Goal: Information Seeking & Learning: Learn about a topic

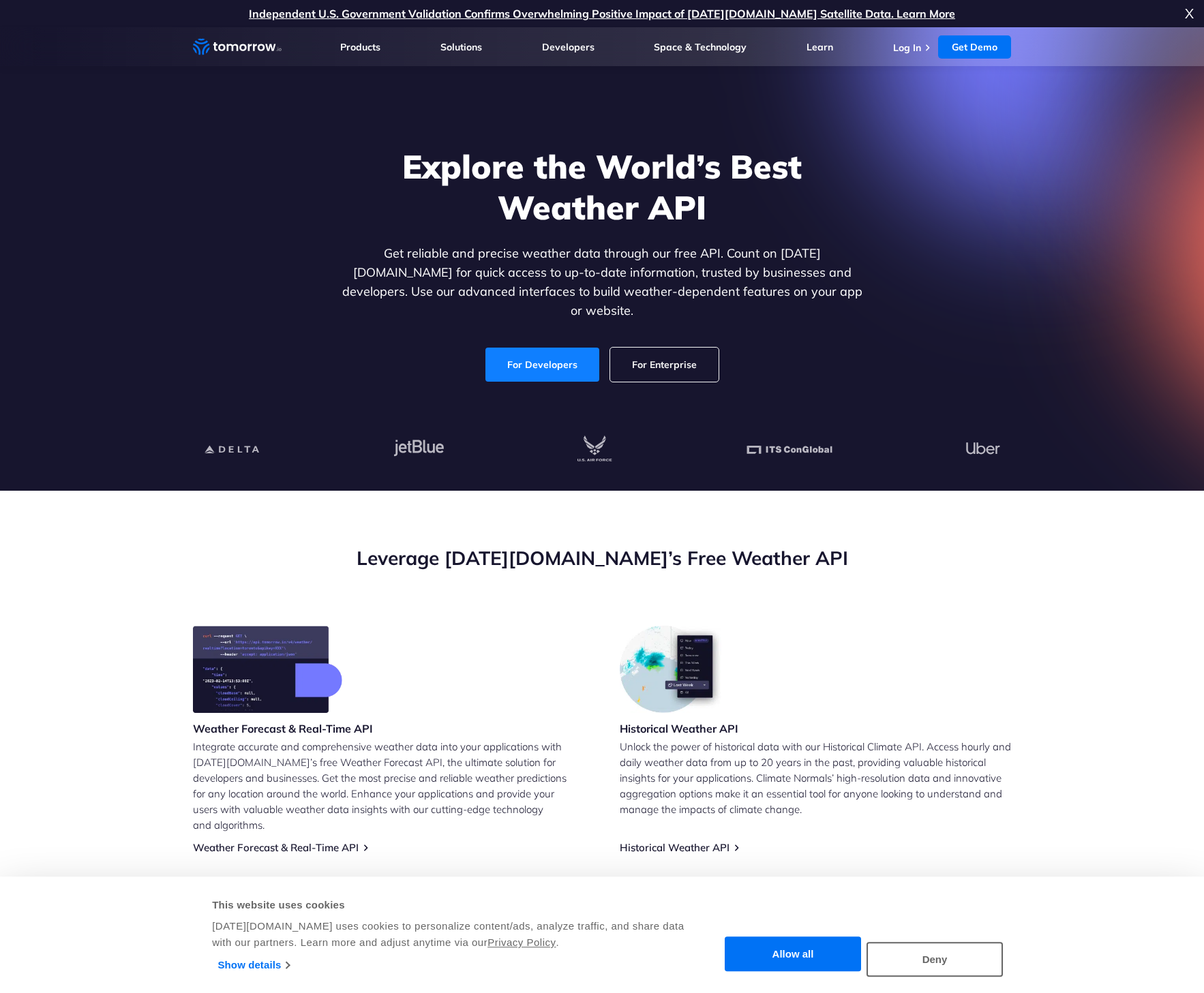
click at [557, 348] on link "For Developers" at bounding box center [542, 364] width 114 height 34
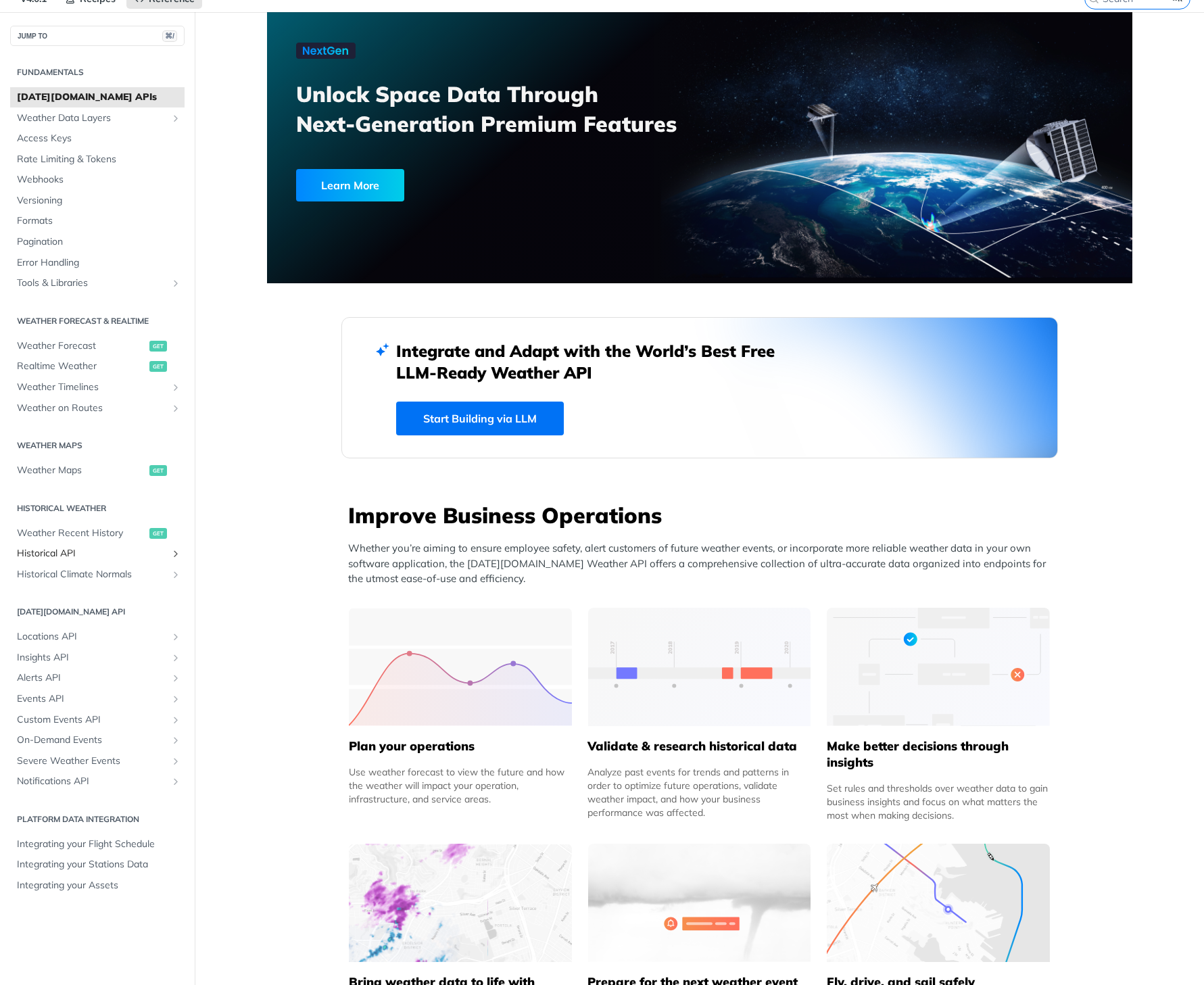
scroll to position [93, 0]
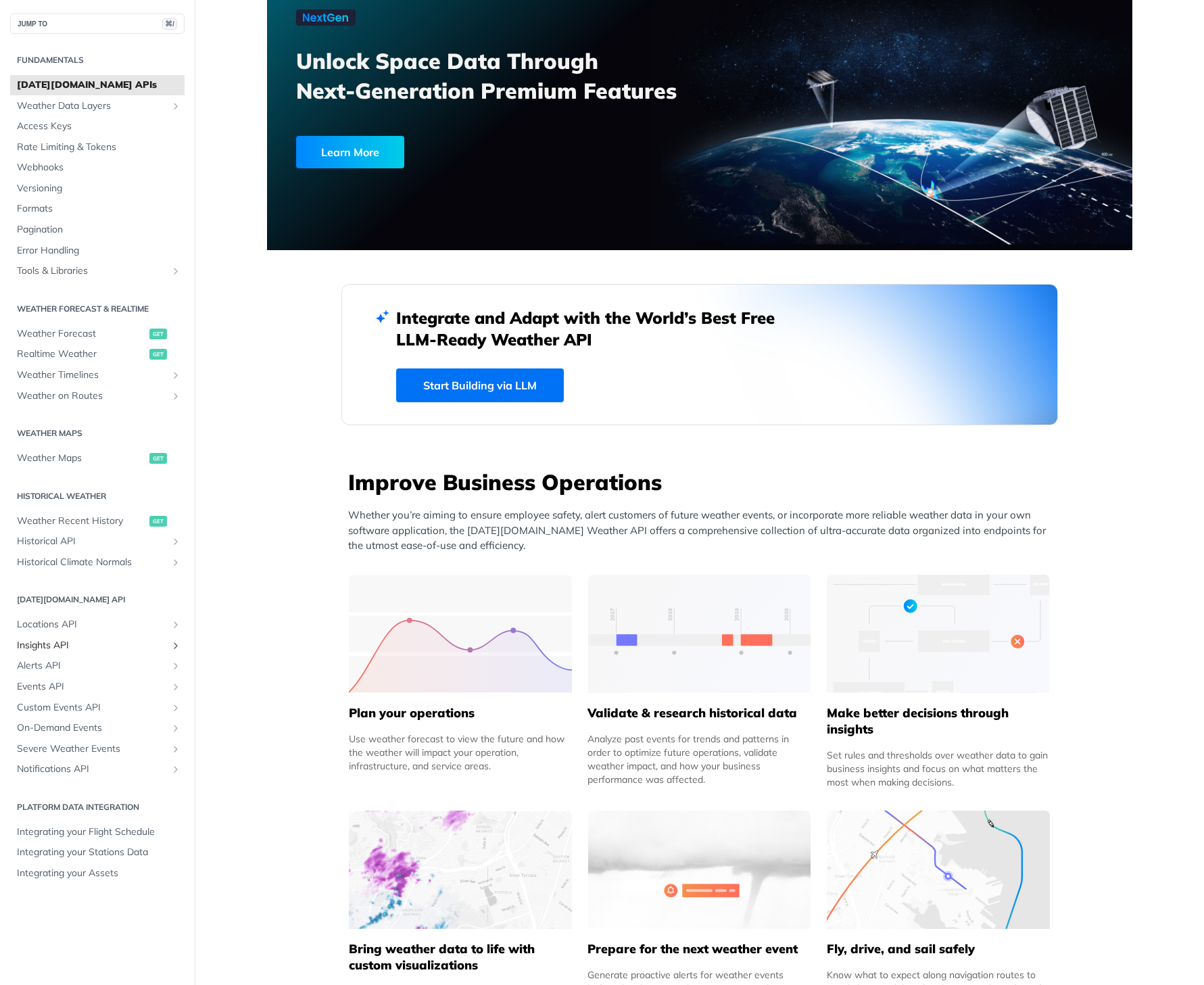
click at [59, 639] on span "Insights API" at bounding box center [92, 645] width 150 height 14
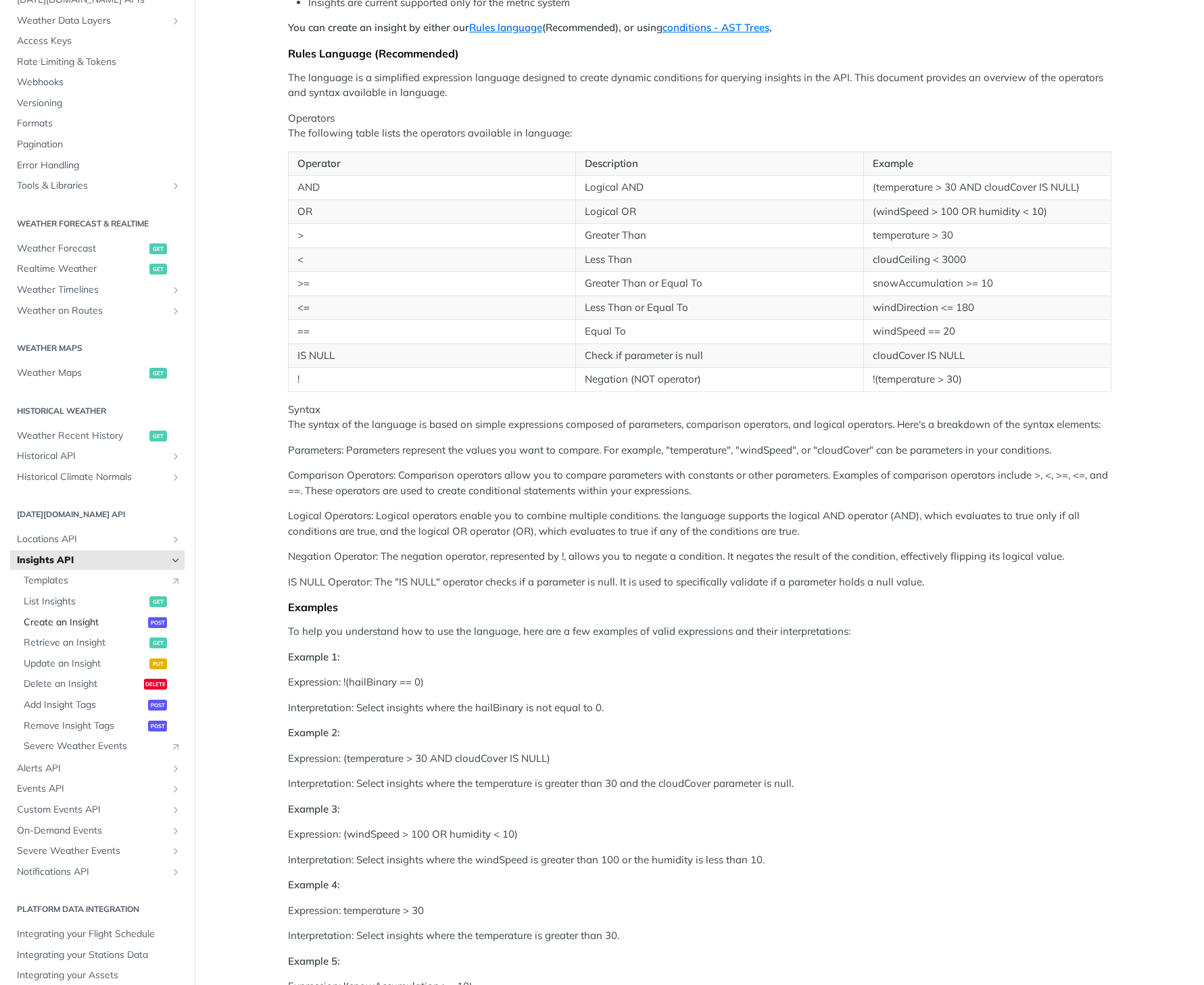
scroll to position [302, 0]
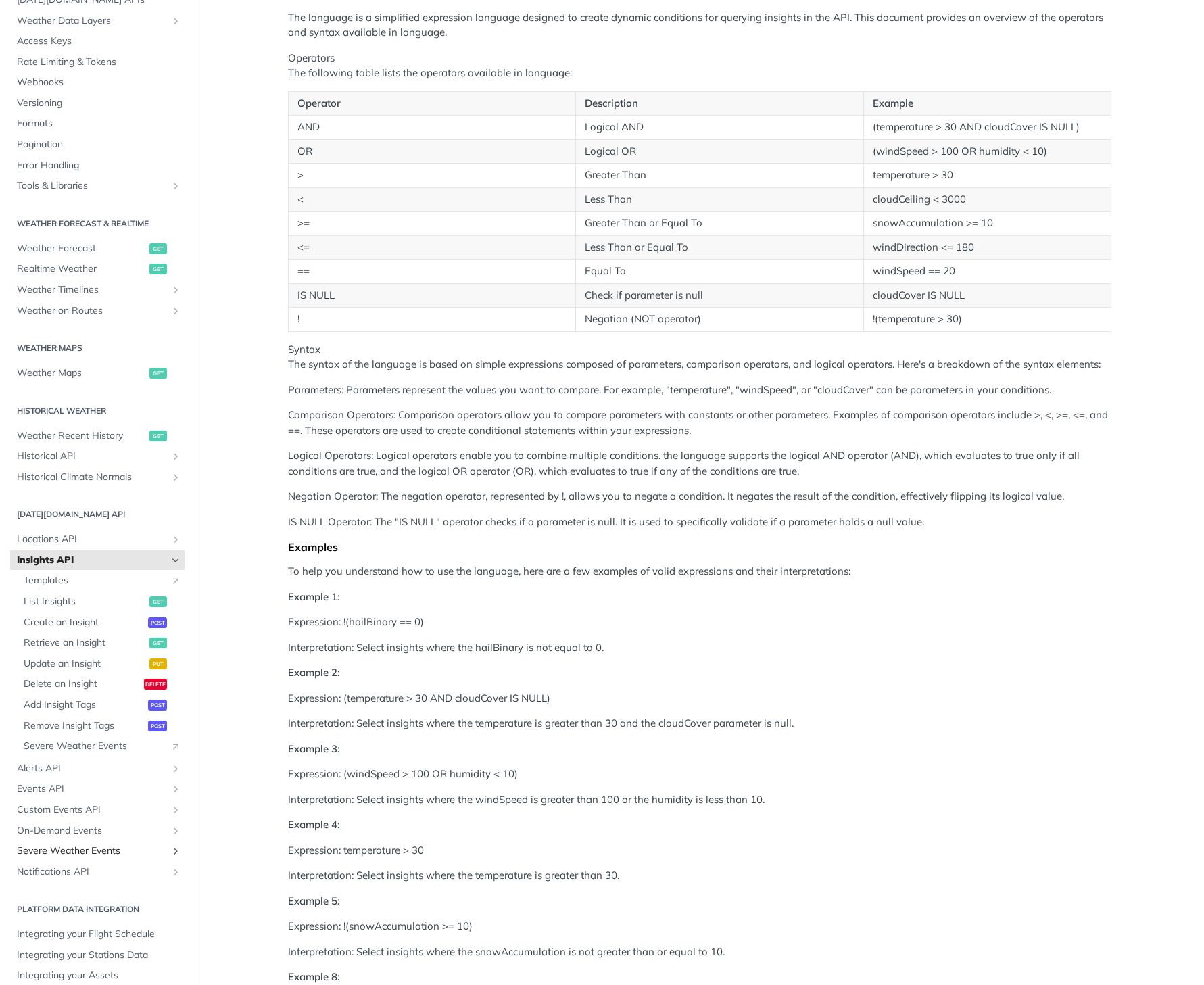
click at [82, 845] on span "Severe Weather Events" at bounding box center [92, 851] width 150 height 14
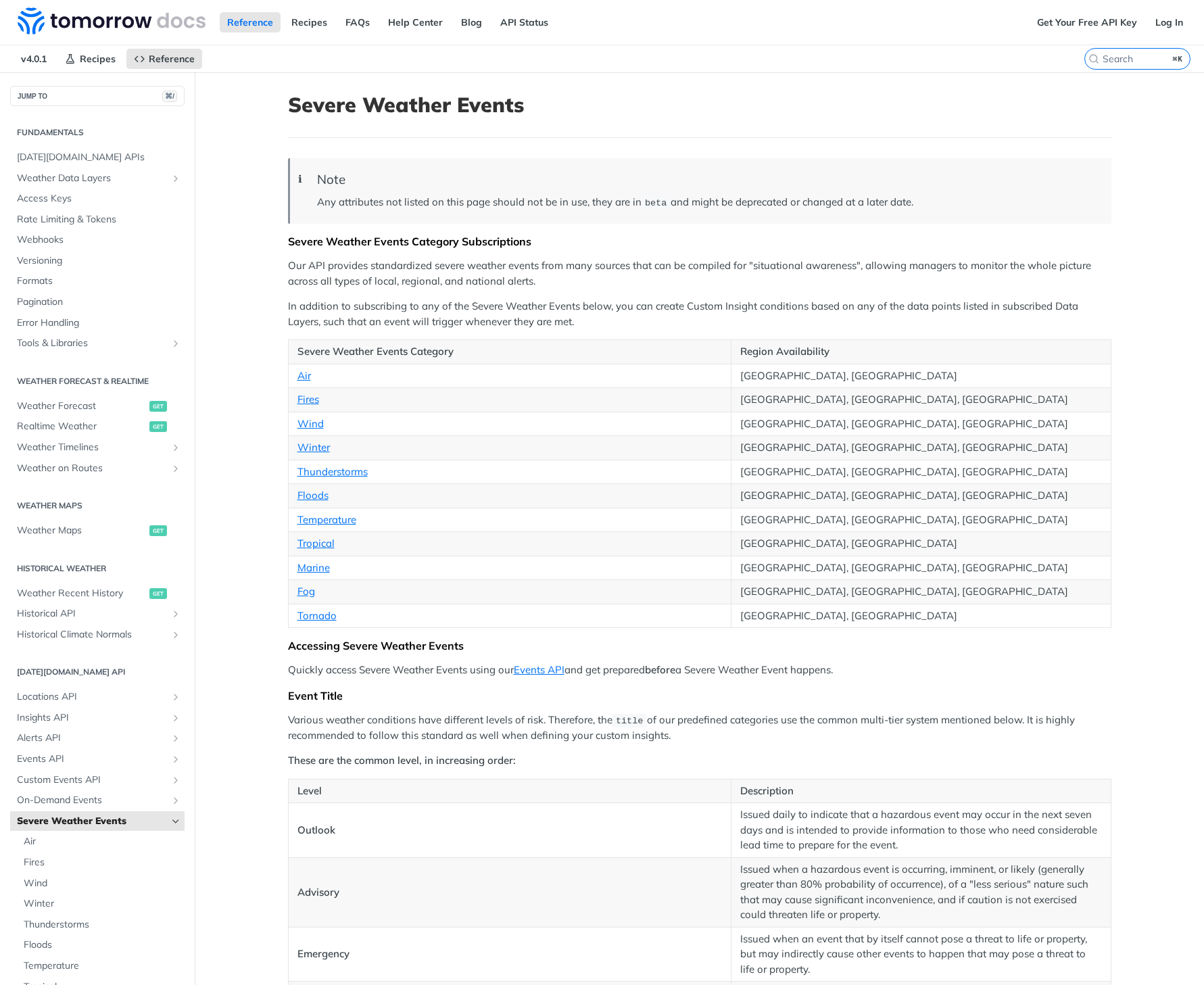
click at [116, 24] on img at bounding box center [112, 21] width 188 height 27
